Goal: Navigation & Orientation: Find specific page/section

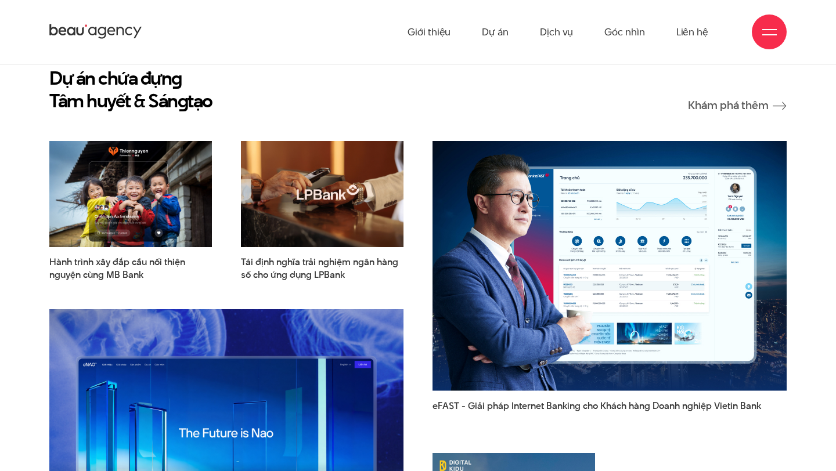
scroll to position [1377, 0]
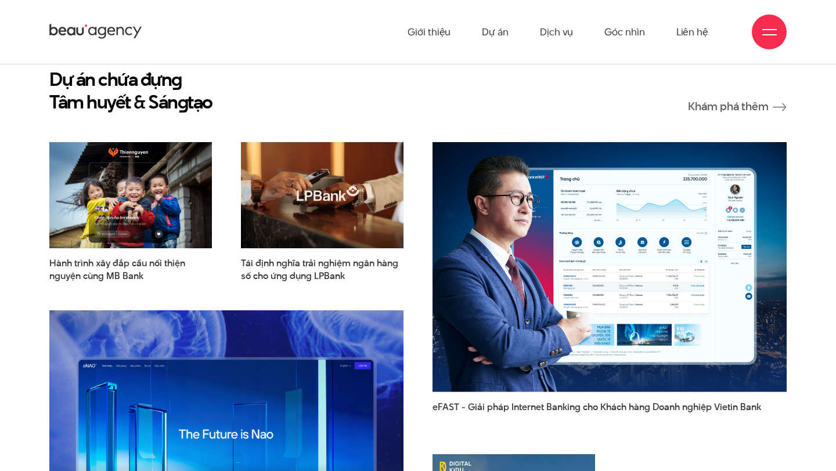
click at [292, 181] on img at bounding box center [322, 194] width 179 height 117
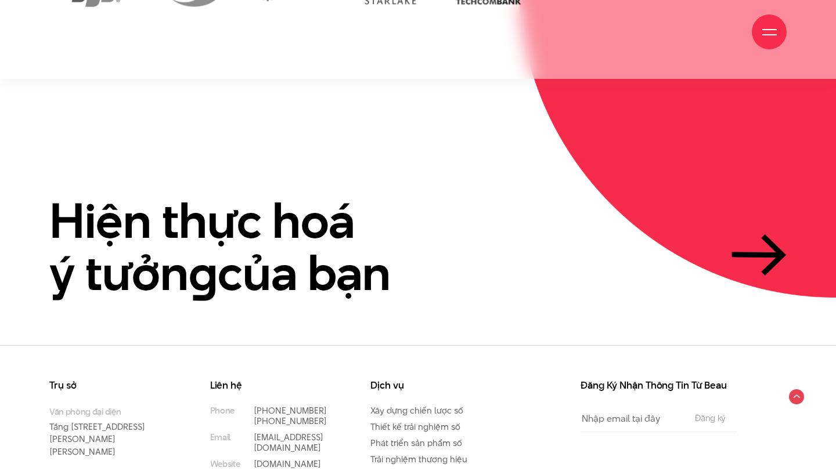
scroll to position [2649, 0]
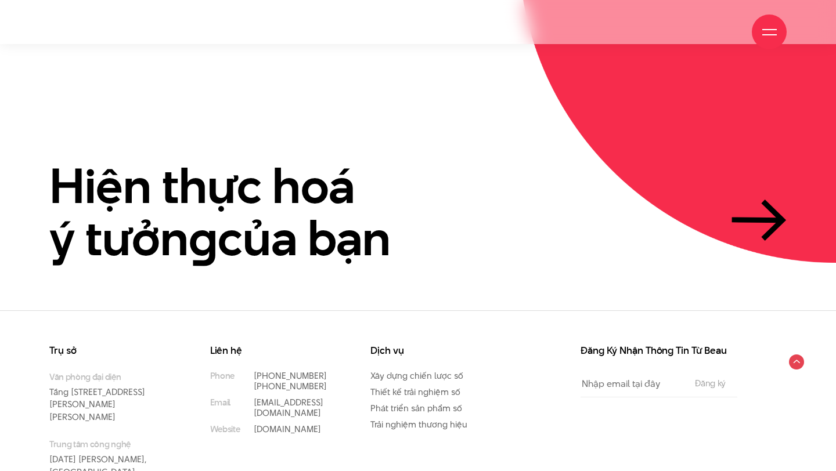
click at [772, 27] on div at bounding box center [769, 32] width 15 height 15
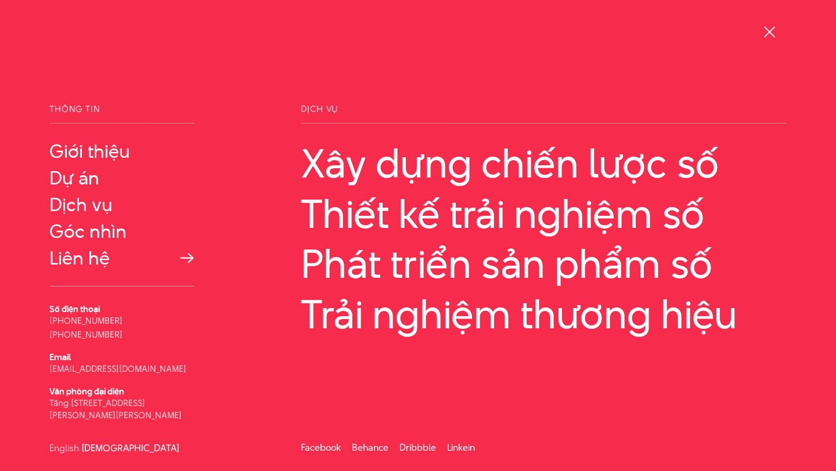
click at [85, 255] on link "Liên hệ" at bounding box center [121, 258] width 145 height 21
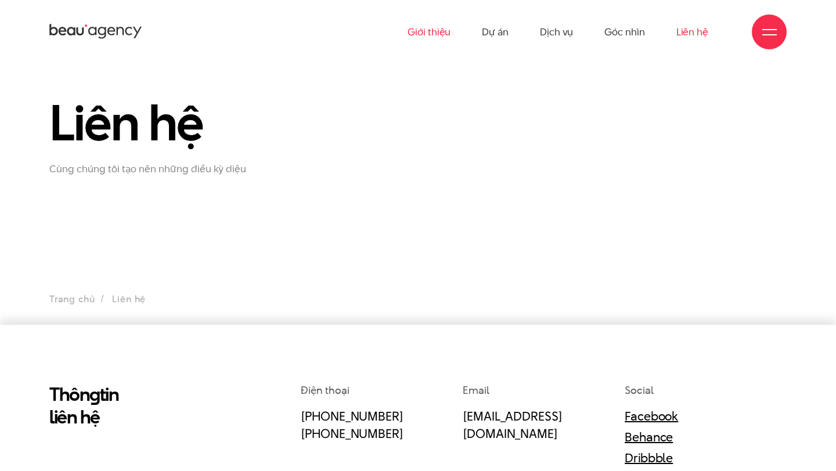
click at [436, 31] on link "Giới thiệu" at bounding box center [428, 32] width 43 height 64
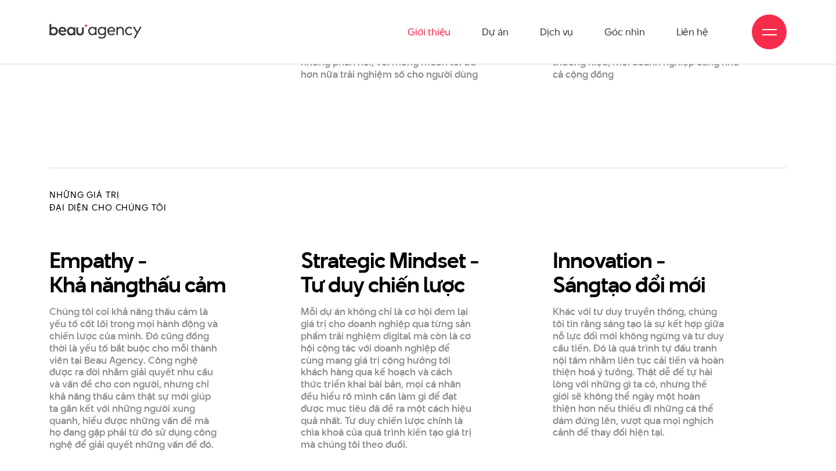
scroll to position [850, 0]
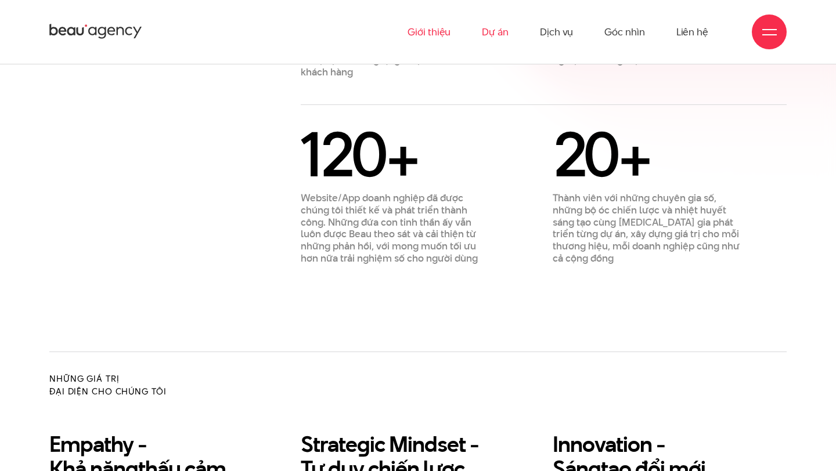
click at [499, 28] on link "Dự án" at bounding box center [495, 32] width 27 height 64
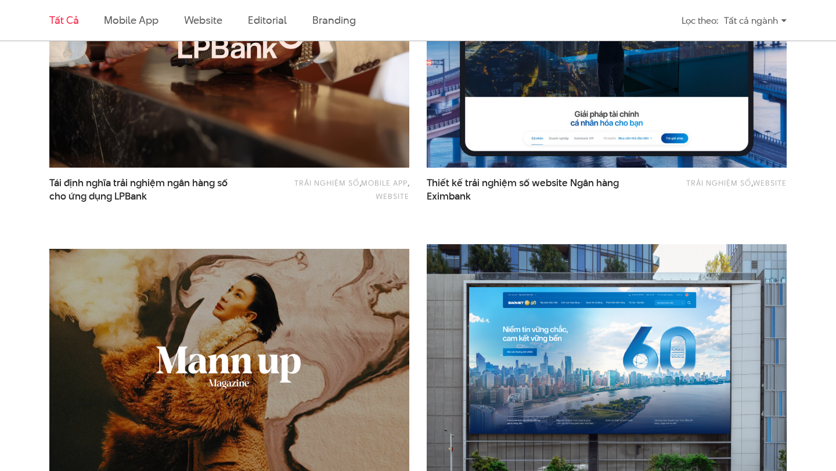
scroll to position [826, 0]
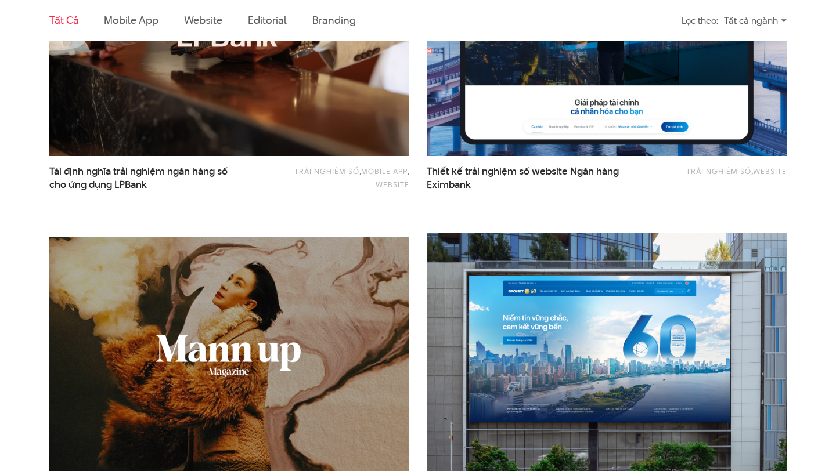
click at [491, 117] on img at bounding box center [606, 35] width 396 height 265
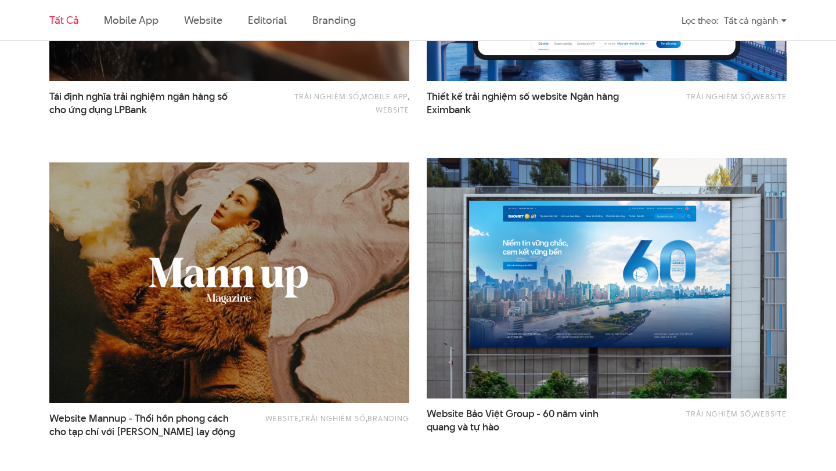
scroll to position [911, 0]
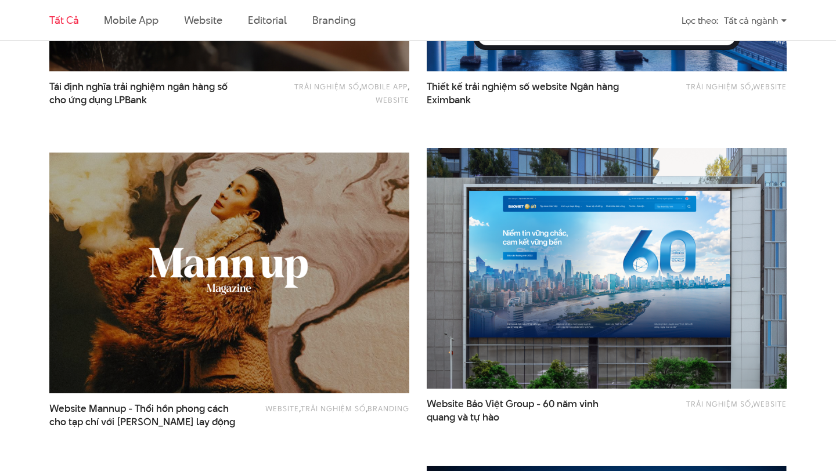
click at [215, 299] on img at bounding box center [229, 272] width 396 height 265
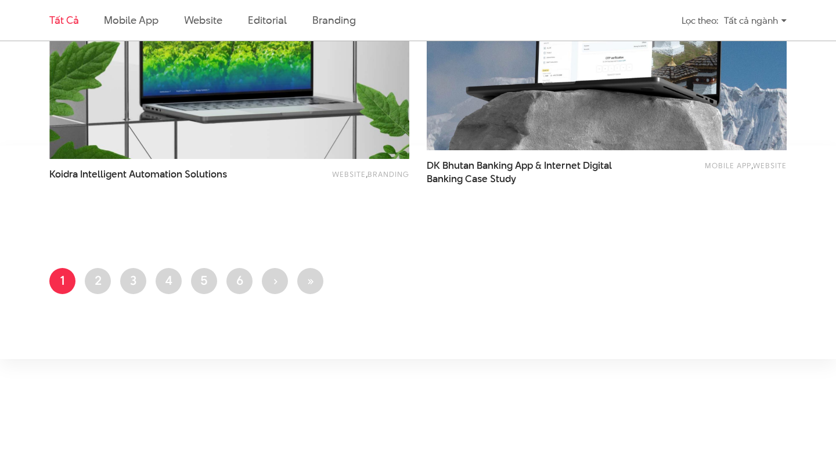
scroll to position [2111, 0]
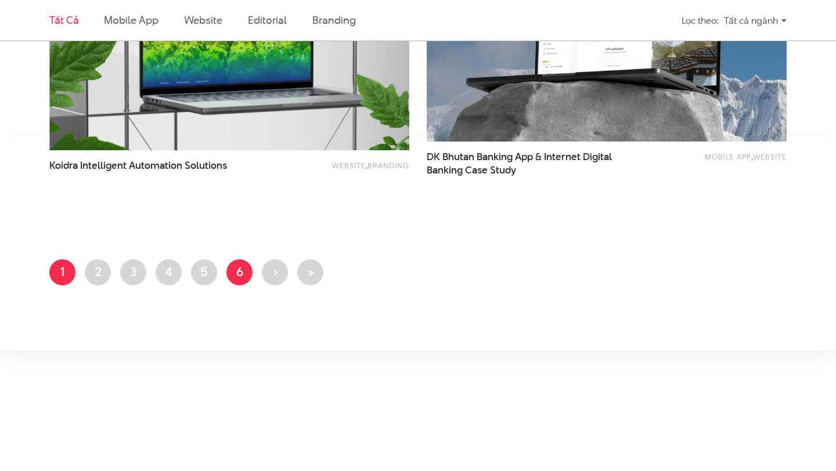
click at [236, 273] on link "Trang 6" at bounding box center [239, 272] width 26 height 26
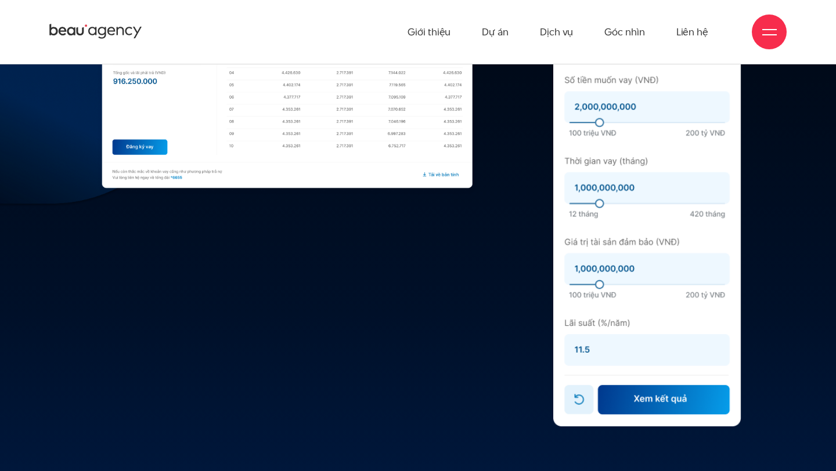
scroll to position [7201, 0]
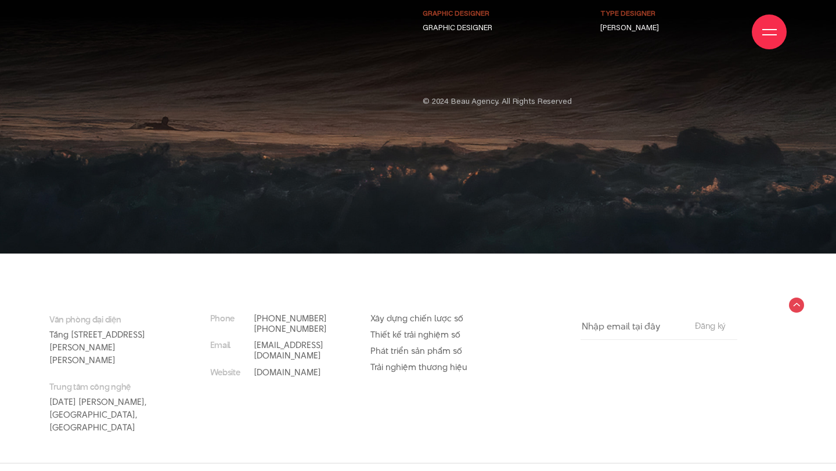
scroll to position [7659, 0]
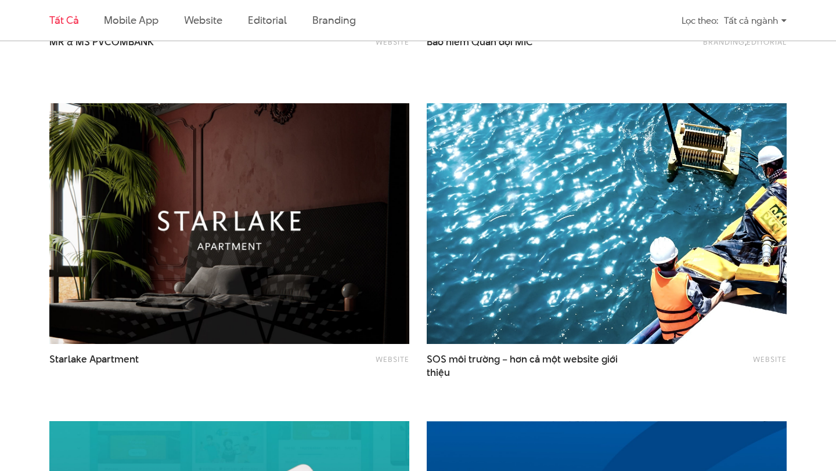
scroll to position [982, 0]
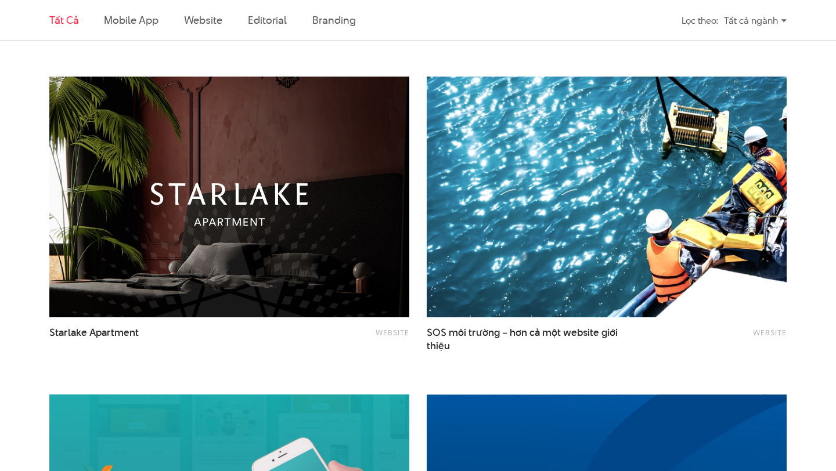
click at [287, 234] on img at bounding box center [229, 196] width 396 height 265
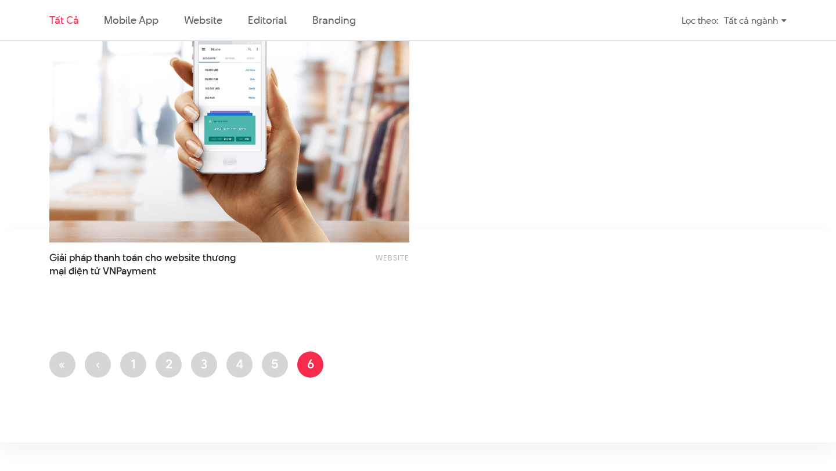
scroll to position [2026, 0]
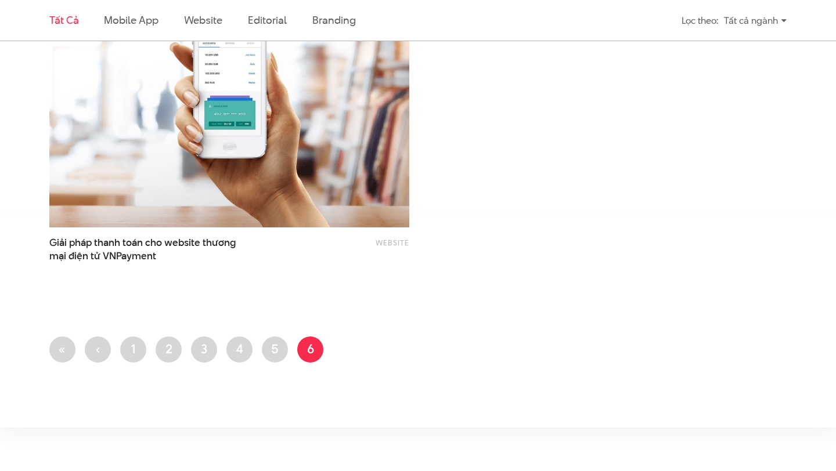
click at [267, 183] on img at bounding box center [229, 106] width 396 height 265
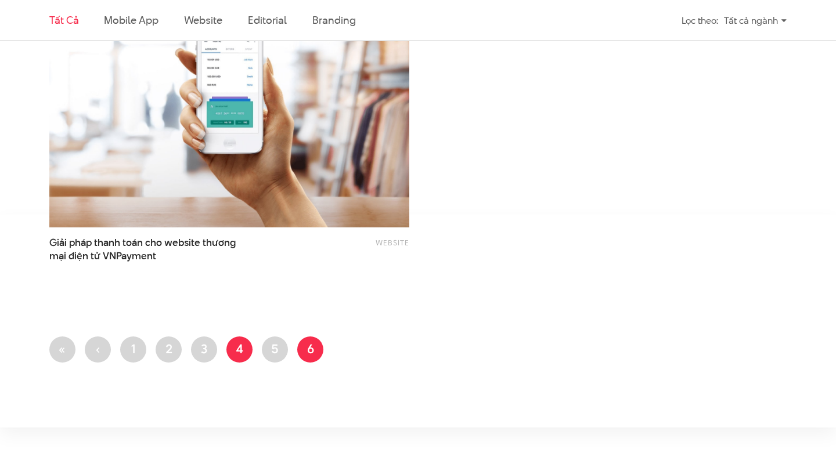
click at [237, 350] on link "Trang 4" at bounding box center [239, 350] width 26 height 26
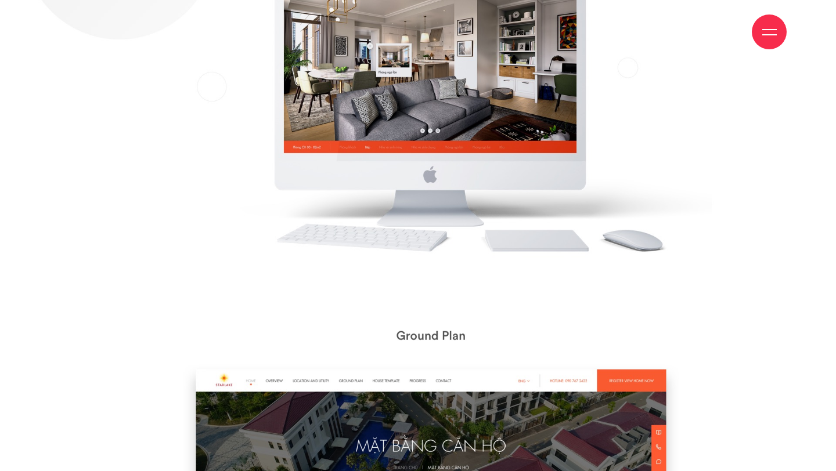
scroll to position [6046, 0]
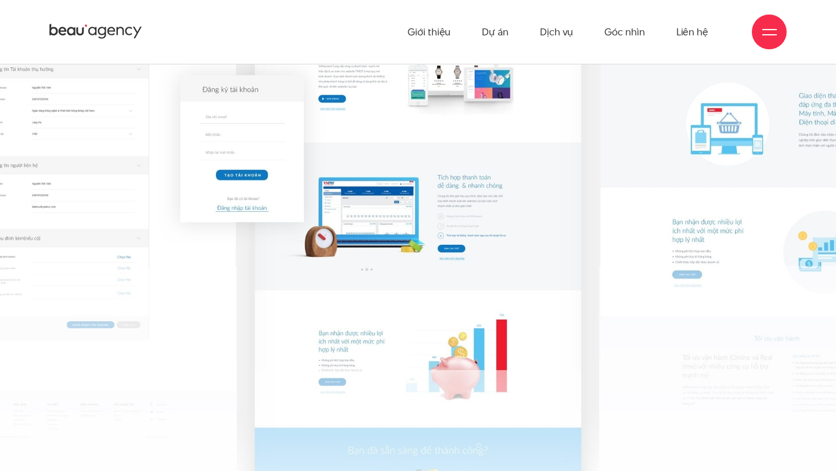
scroll to position [942, 0]
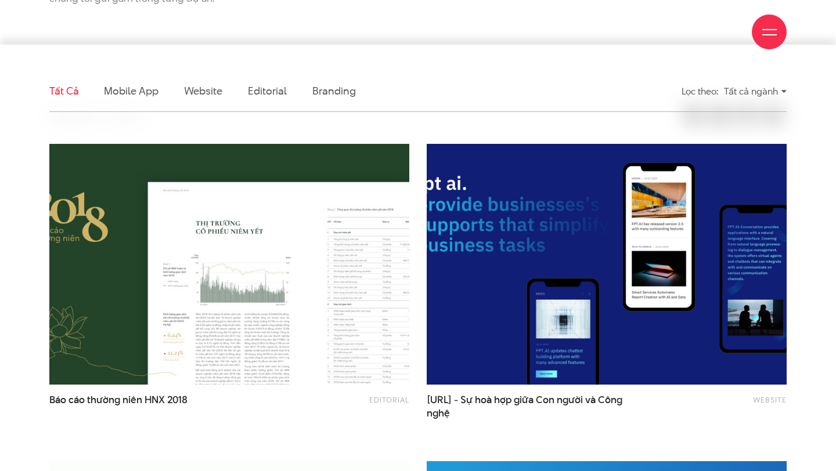
scroll to position [295, 0]
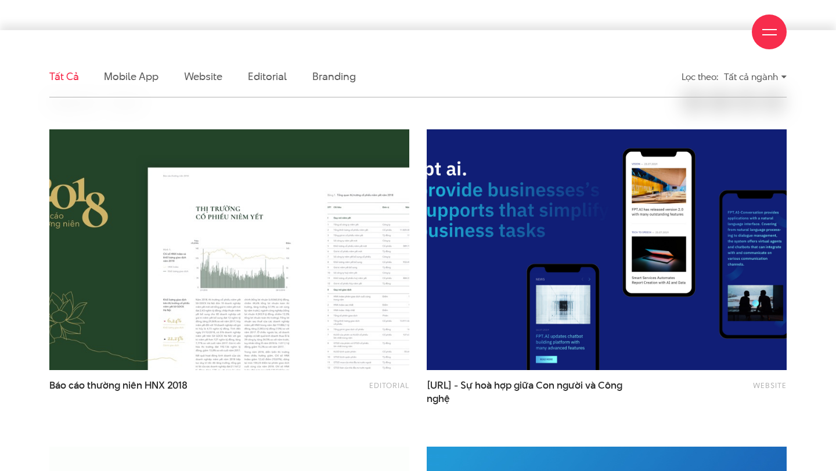
click at [338, 87] on li "Branding" at bounding box center [333, 76] width 43 height 41
click at [331, 78] on link "Branding" at bounding box center [333, 76] width 43 height 15
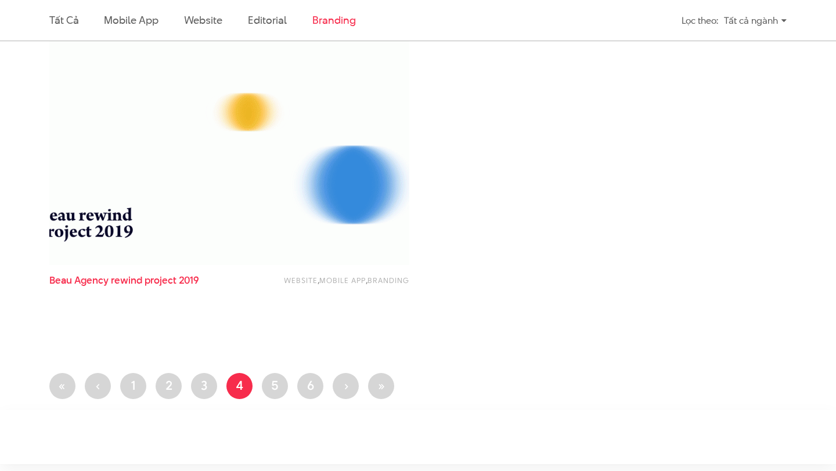
scroll to position [423, 0]
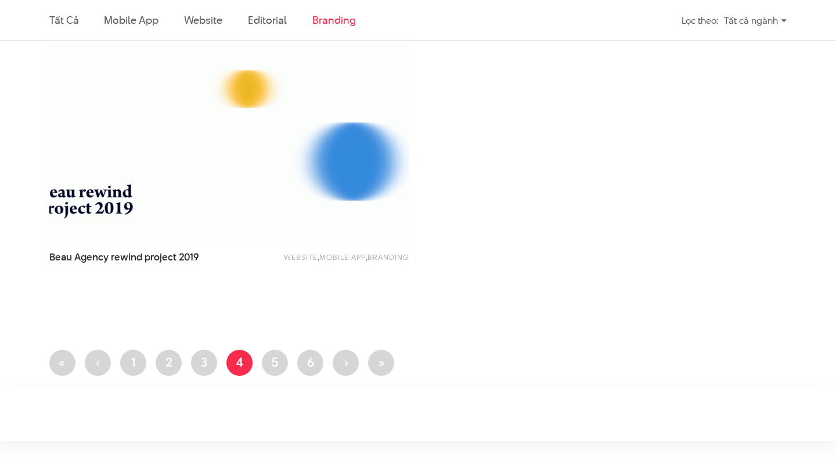
click at [186, 375] on ul "First page « Trang trước ‹ Trang 1 Trang 2 Trang 3 Trang hiện thời 4 Trang 5 Tr…" at bounding box center [417, 366] width 737 height 33
click at [201, 368] on link "Trang 3" at bounding box center [204, 363] width 26 height 26
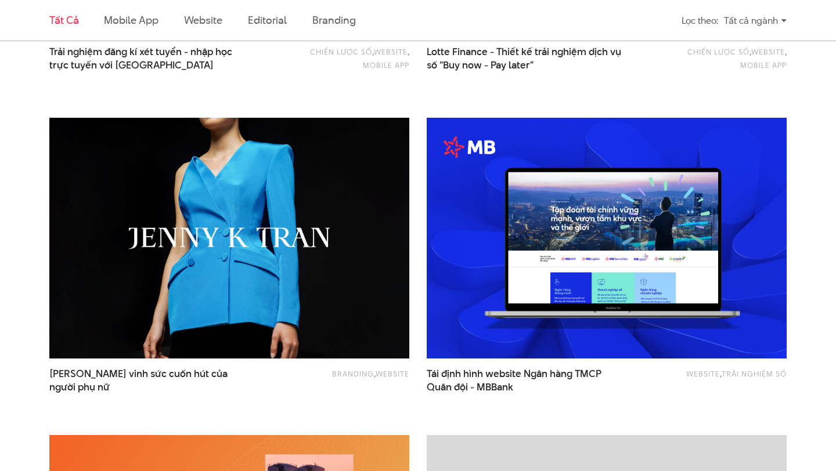
scroll to position [635, 0]
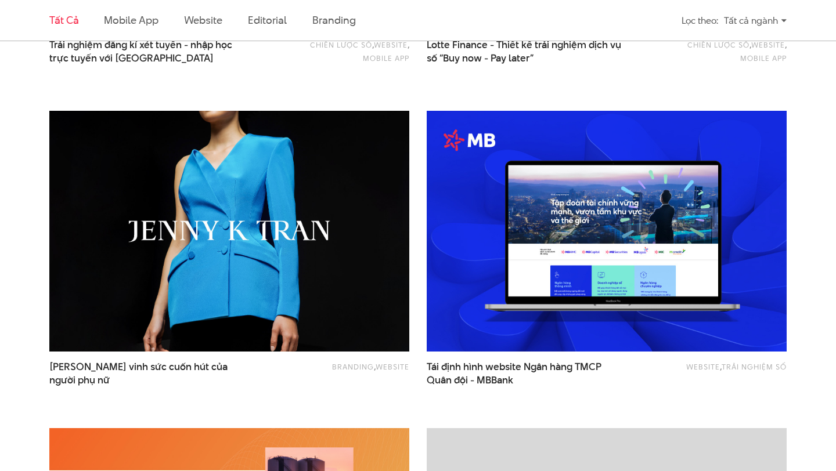
click at [204, 274] on img at bounding box center [229, 231] width 396 height 265
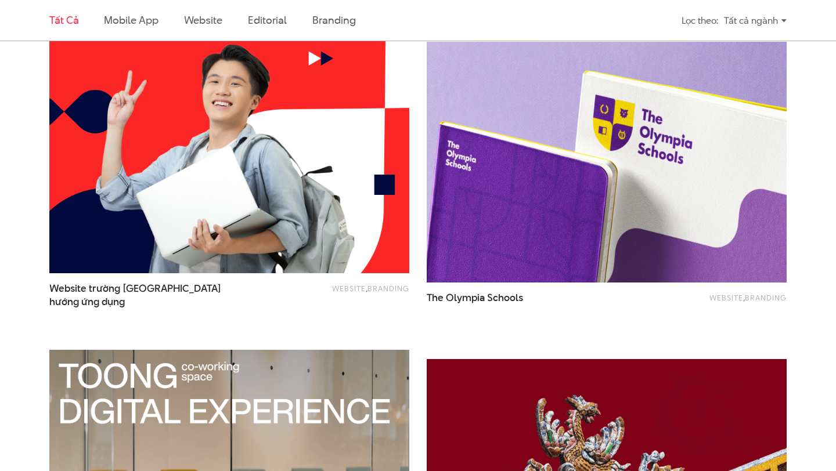
scroll to position [1655, 0]
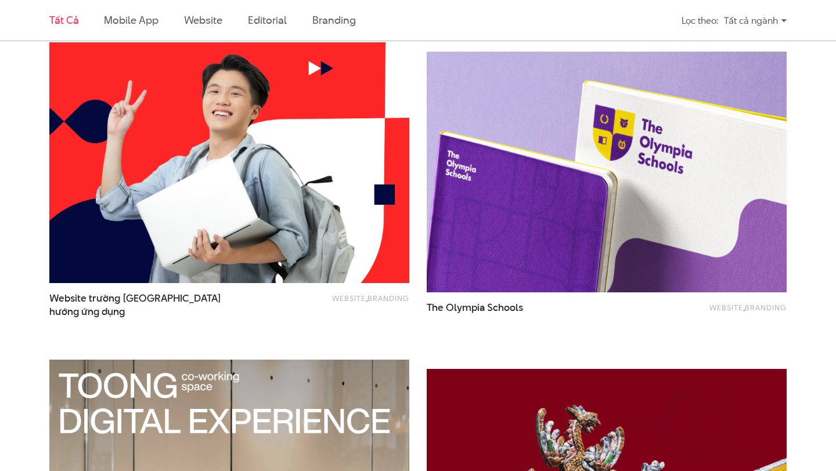
click at [514, 164] on img at bounding box center [606, 171] width 396 height 265
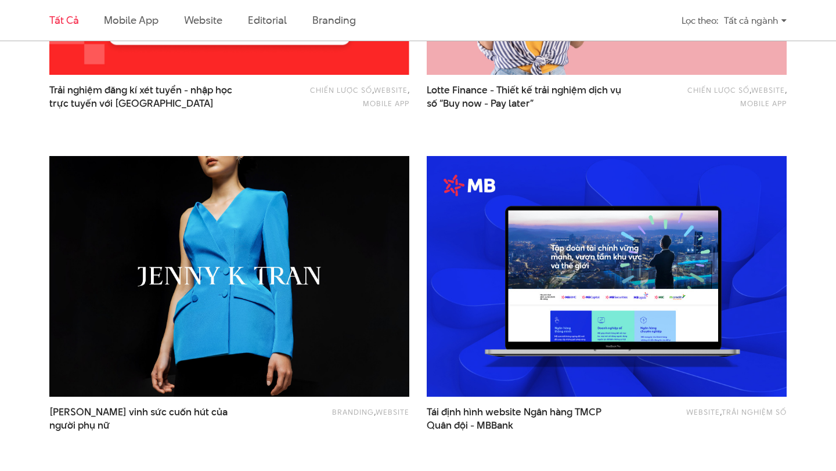
scroll to position [0, 0]
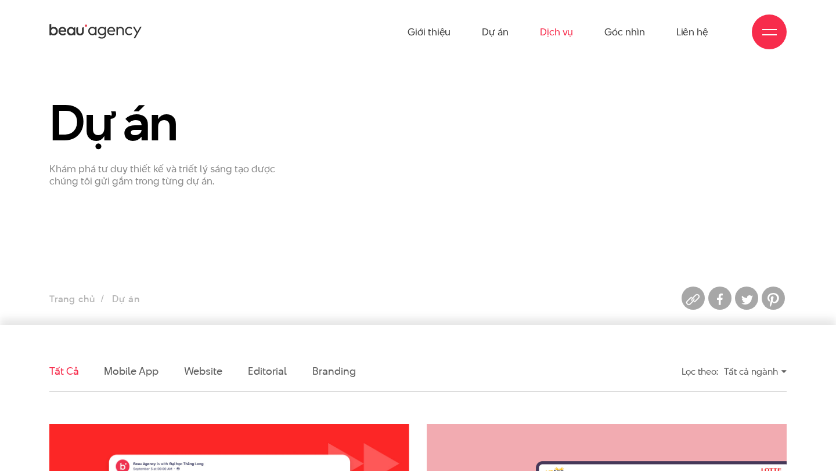
click at [555, 39] on link "Dịch vụ" at bounding box center [556, 32] width 33 height 64
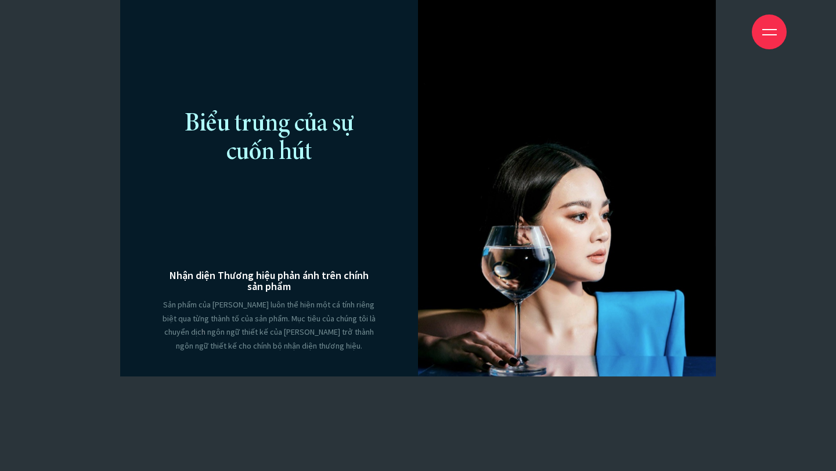
scroll to position [6905, 0]
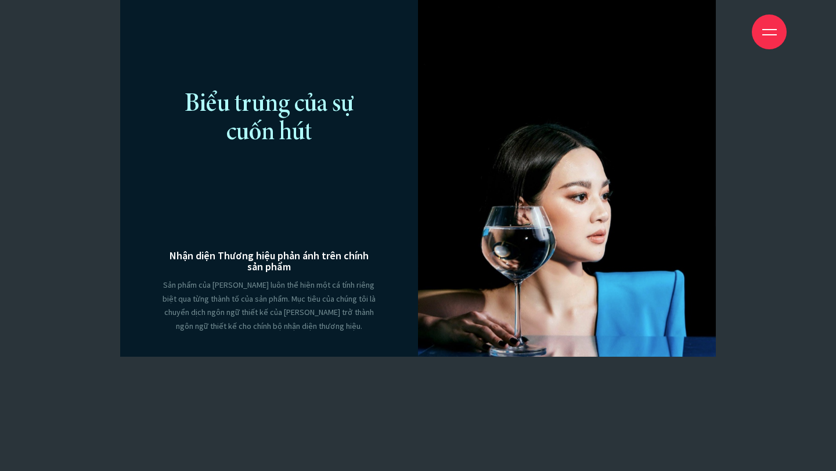
click at [333, 279] on div "Biểu trưng của sự cuốn hút Nhận diện Thương hiệu phản ánh trên chính sản phẩm S…" at bounding box center [269, 165] width 214 height 384
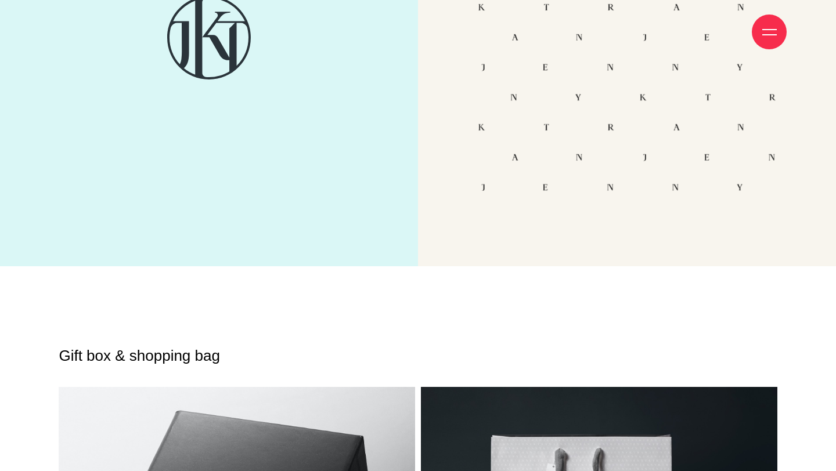
scroll to position [5192, 0]
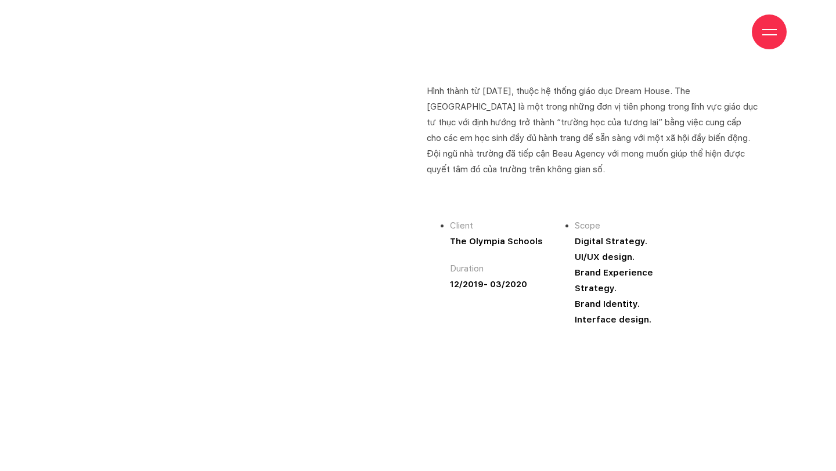
scroll to position [576, 0]
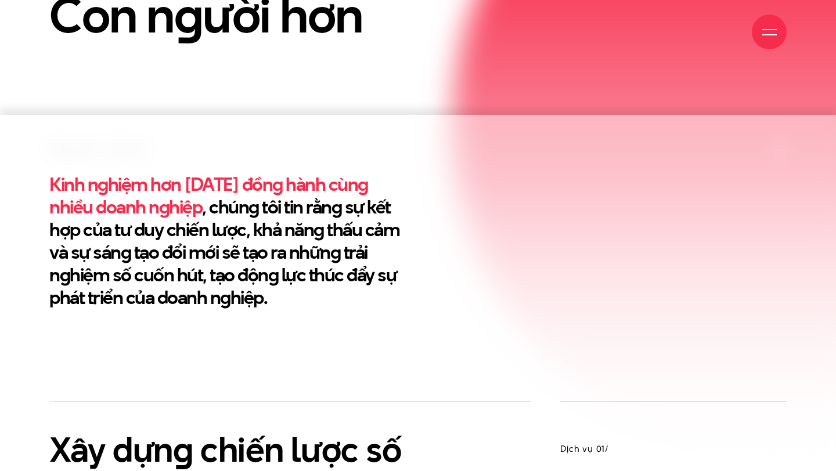
scroll to position [376, 0]
